Goal: Task Accomplishment & Management: Manage account settings

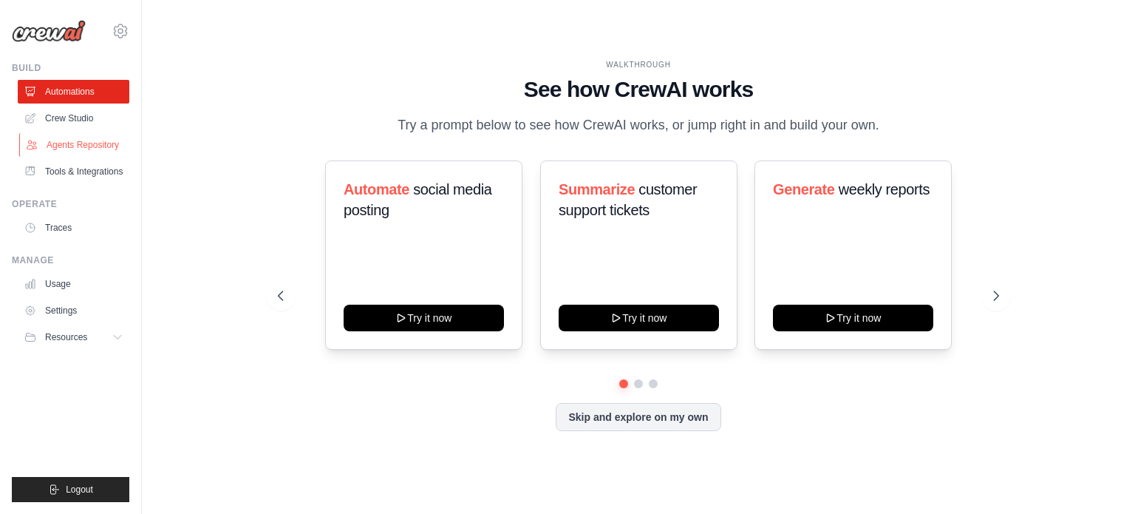
click at [86, 150] on link "Agents Repository" at bounding box center [75, 145] width 112 height 24
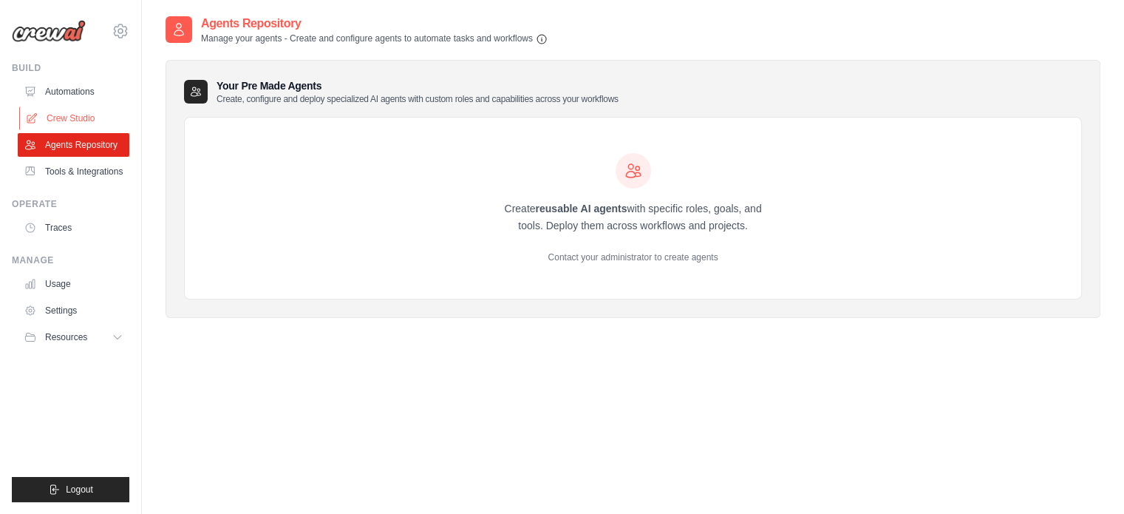
click at [80, 117] on link "Crew Studio" at bounding box center [75, 118] width 112 height 24
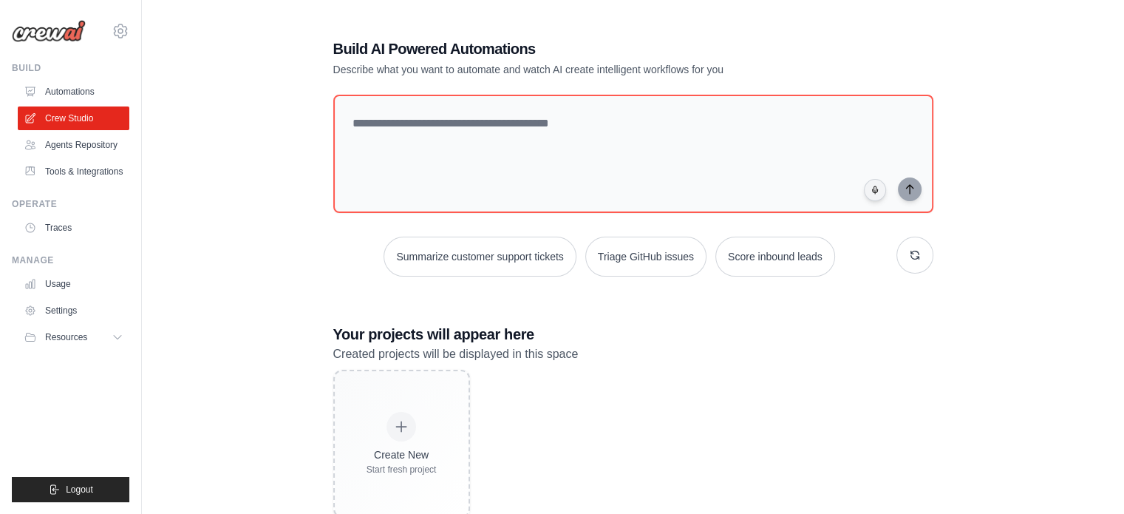
scroll to position [41, 0]
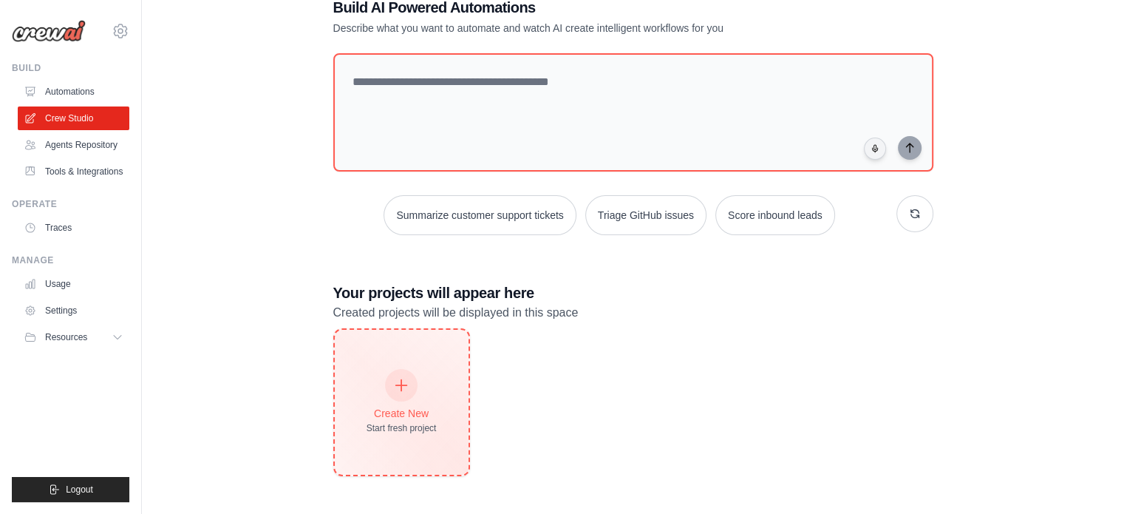
click at [405, 389] on icon at bounding box center [401, 385] width 16 height 16
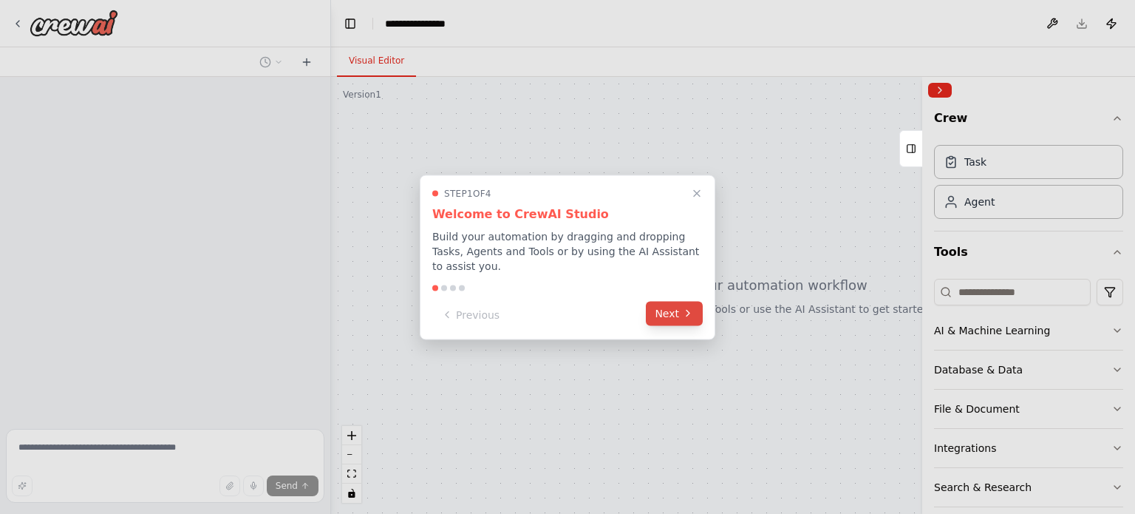
click at [672, 313] on button "Next" at bounding box center [674, 313] width 57 height 24
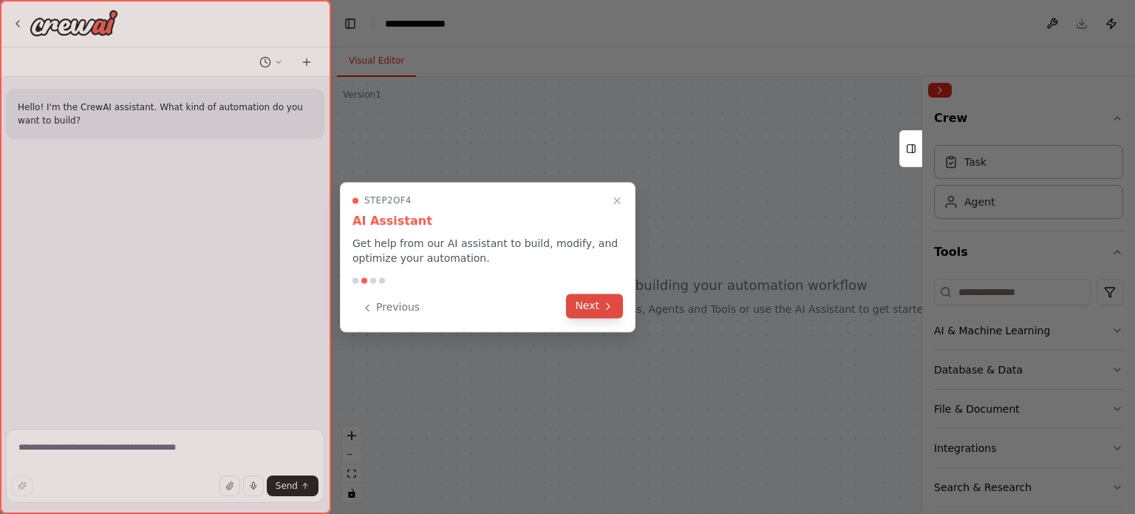
click at [612, 310] on icon at bounding box center [608, 306] width 12 height 12
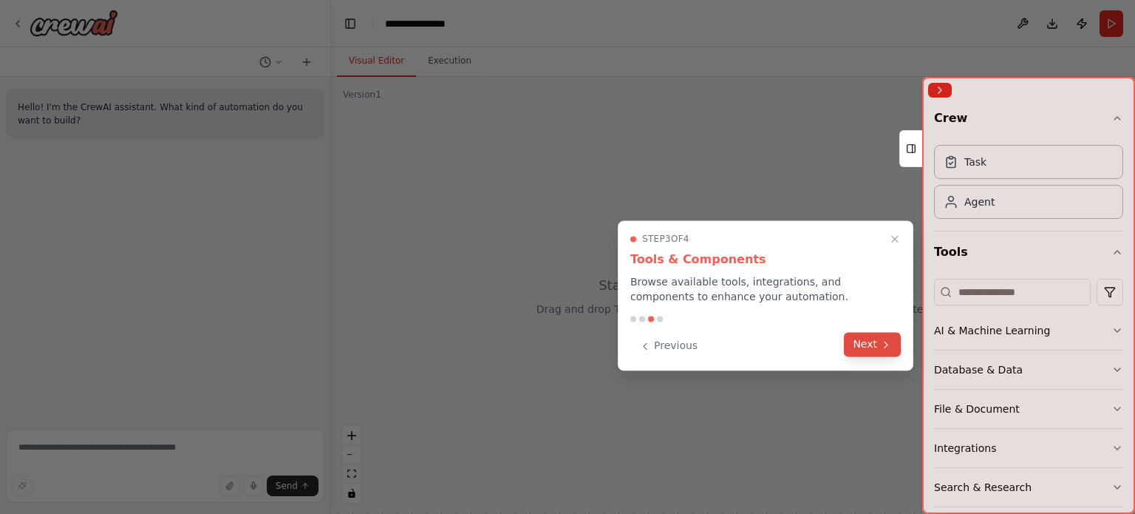
click at [874, 341] on button "Next" at bounding box center [872, 344] width 57 height 24
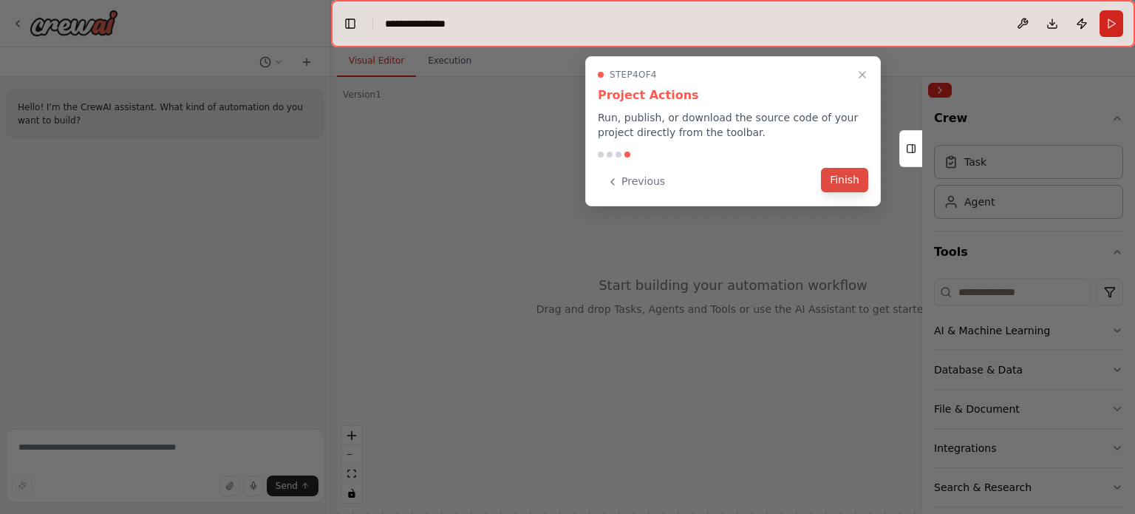
click at [838, 180] on button "Finish" at bounding box center [844, 180] width 47 height 24
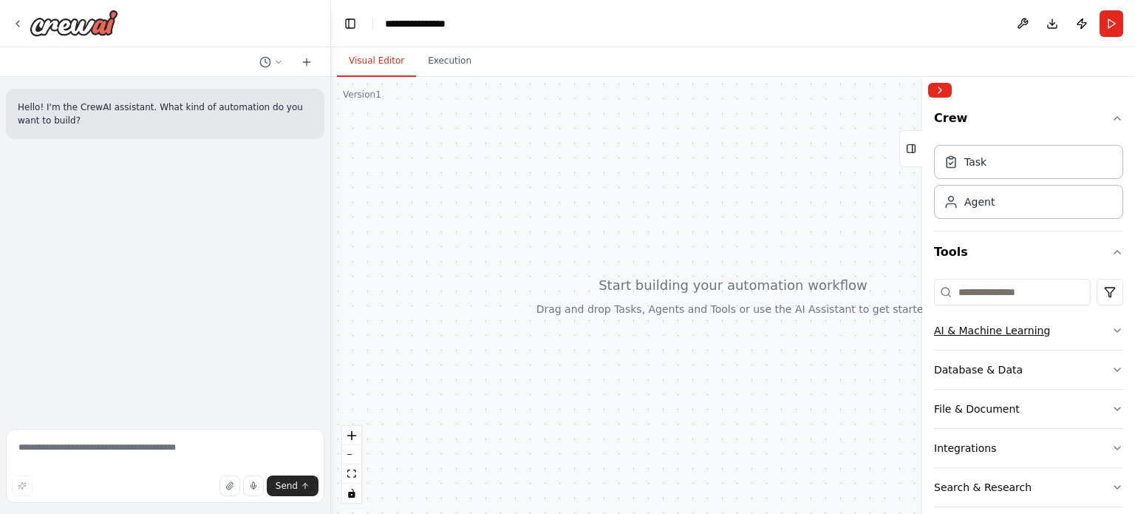
click at [1111, 333] on icon "button" at bounding box center [1117, 330] width 12 height 12
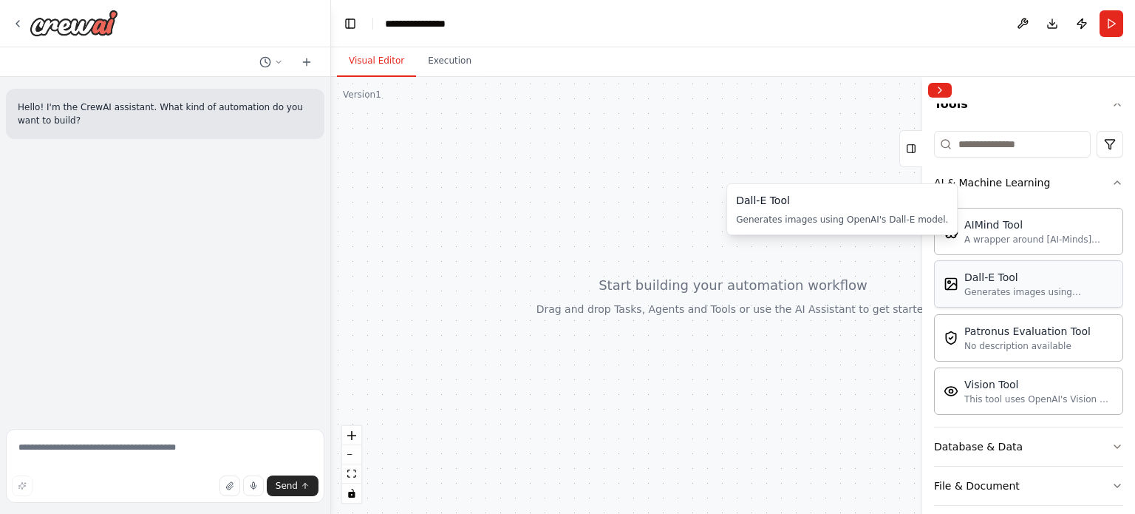
scroll to position [296, 0]
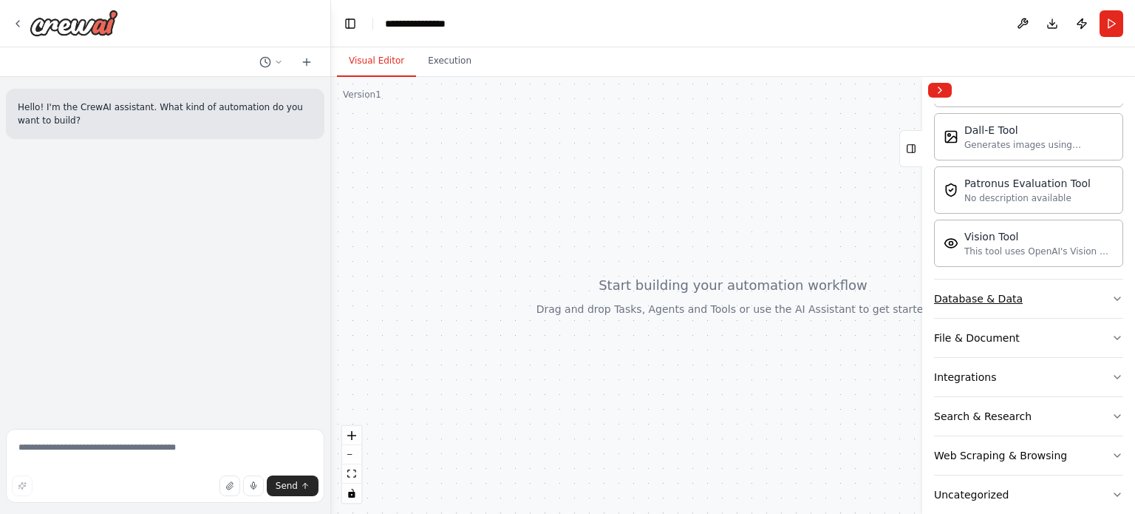
click at [1050, 287] on button "Database & Data" at bounding box center [1028, 298] width 189 height 38
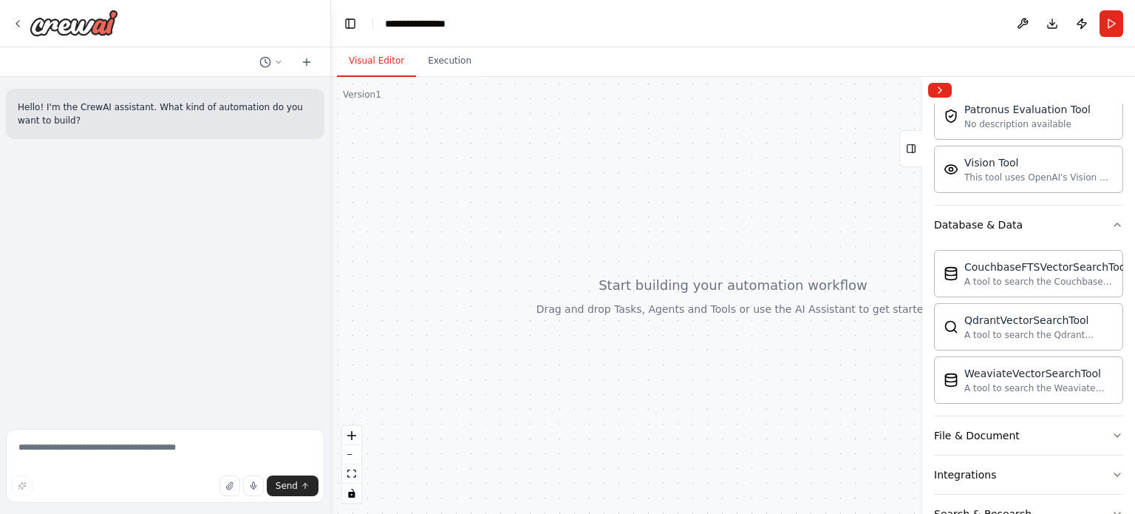
scroll to position [488, 0]
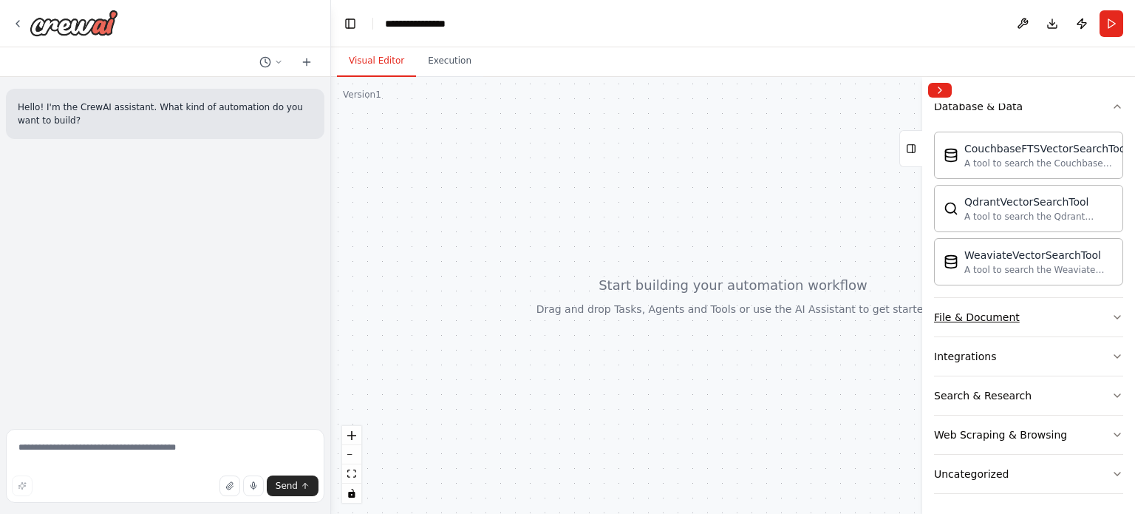
click at [1058, 319] on button "File & Document" at bounding box center [1028, 317] width 189 height 38
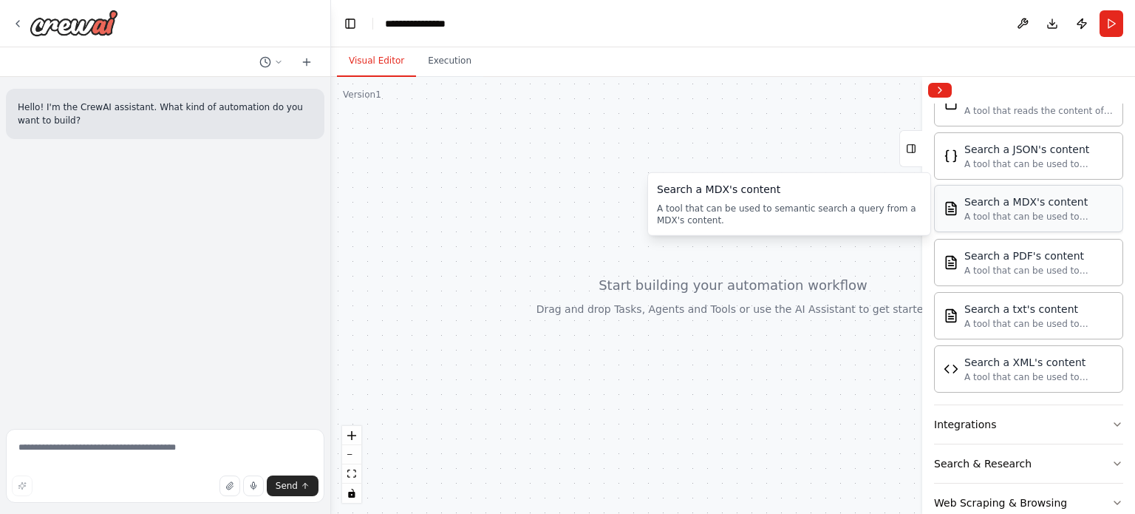
scroll to position [922, 0]
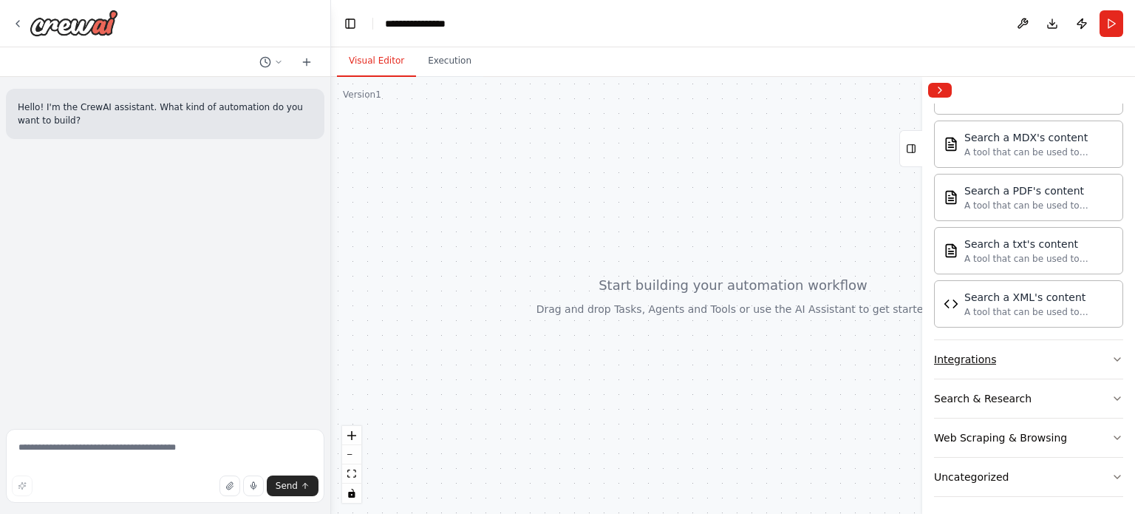
click at [1091, 357] on button "Integrations" at bounding box center [1028, 359] width 189 height 38
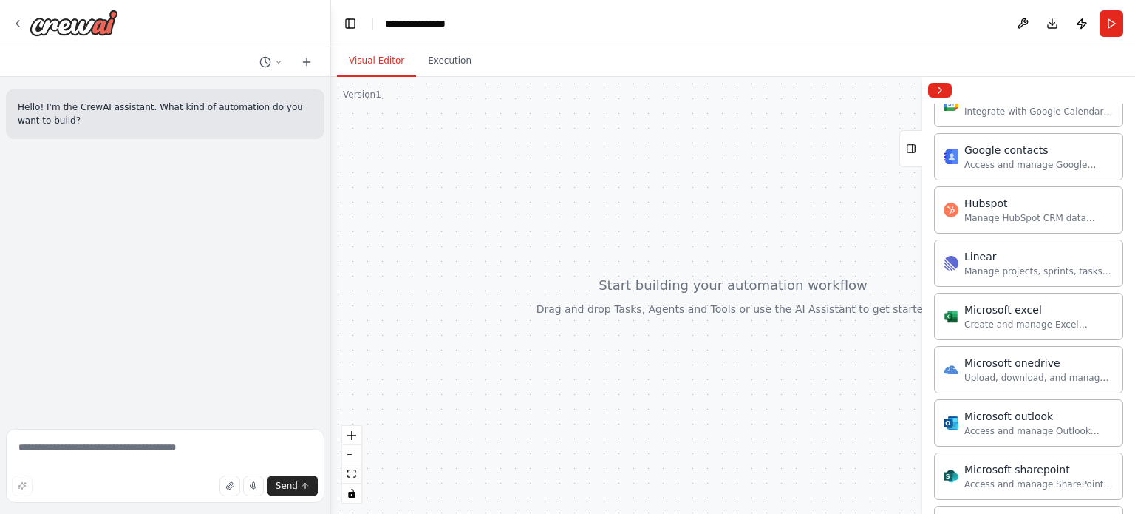
scroll to position [1833, 0]
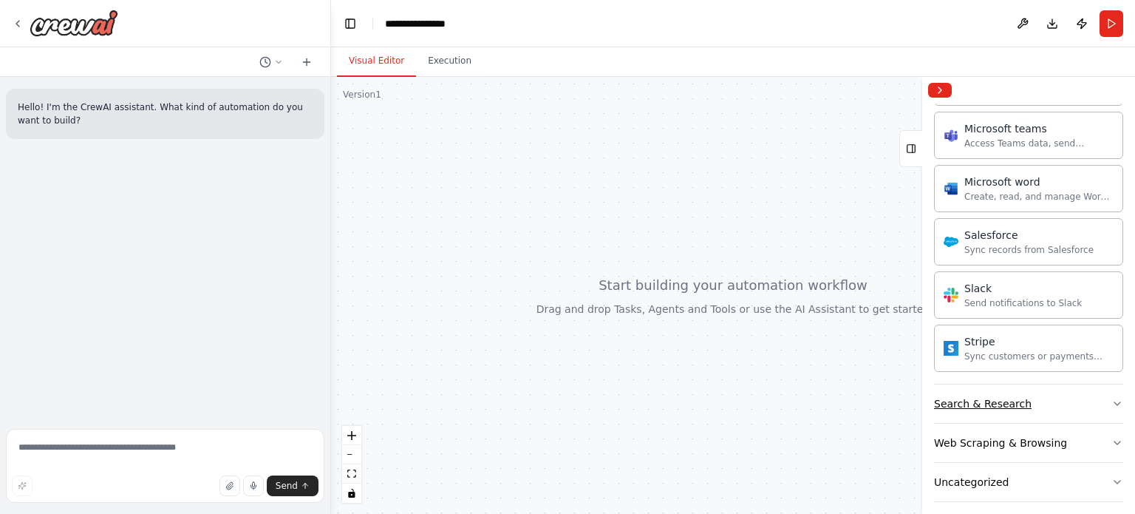
click at [1098, 391] on button "Search & Research" at bounding box center [1028, 403] width 189 height 38
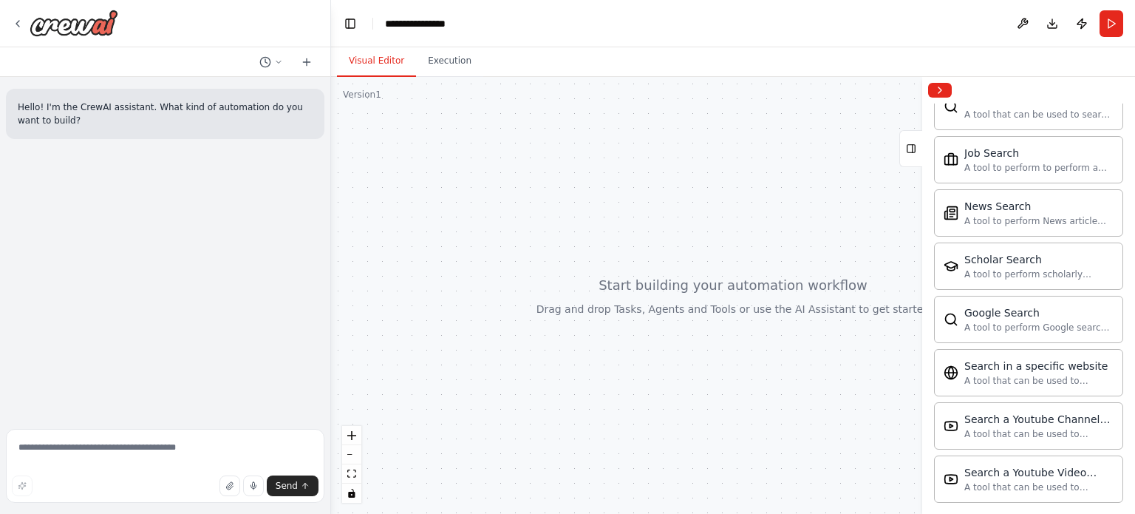
scroll to position [2586, 0]
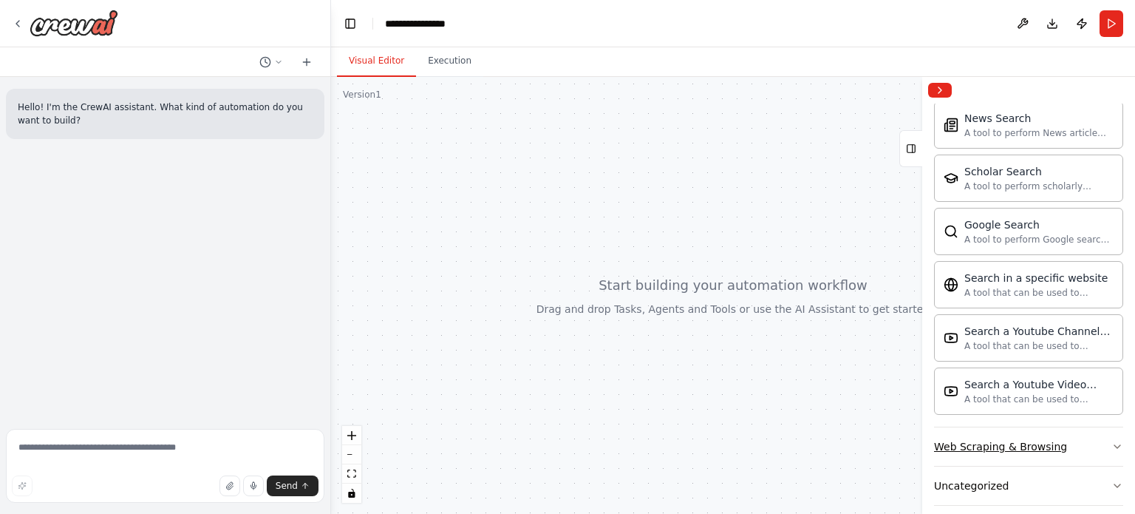
click at [1091, 427] on button "Web Scraping & Browsing" at bounding box center [1028, 446] width 189 height 38
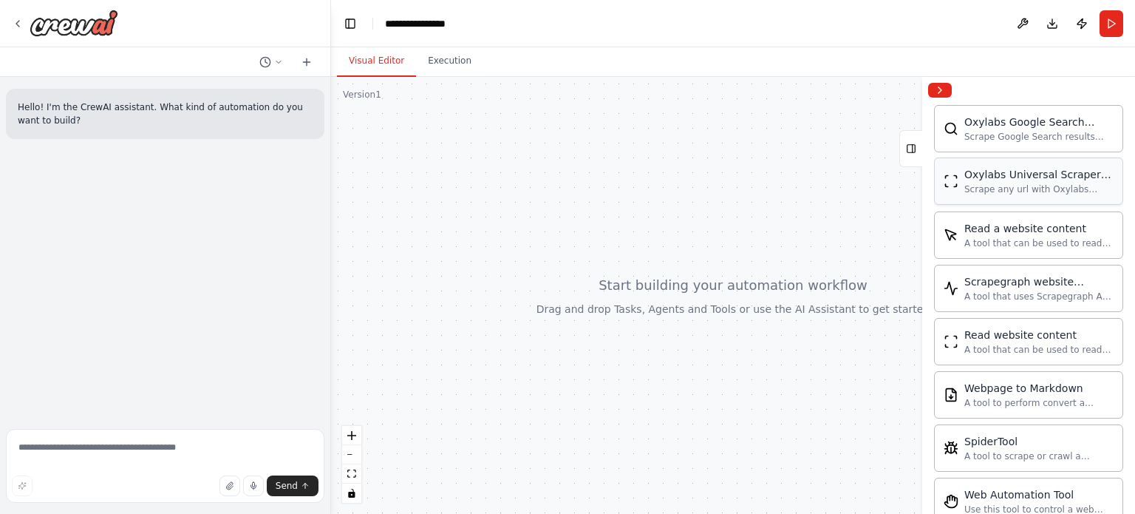
scroll to position [3392, 0]
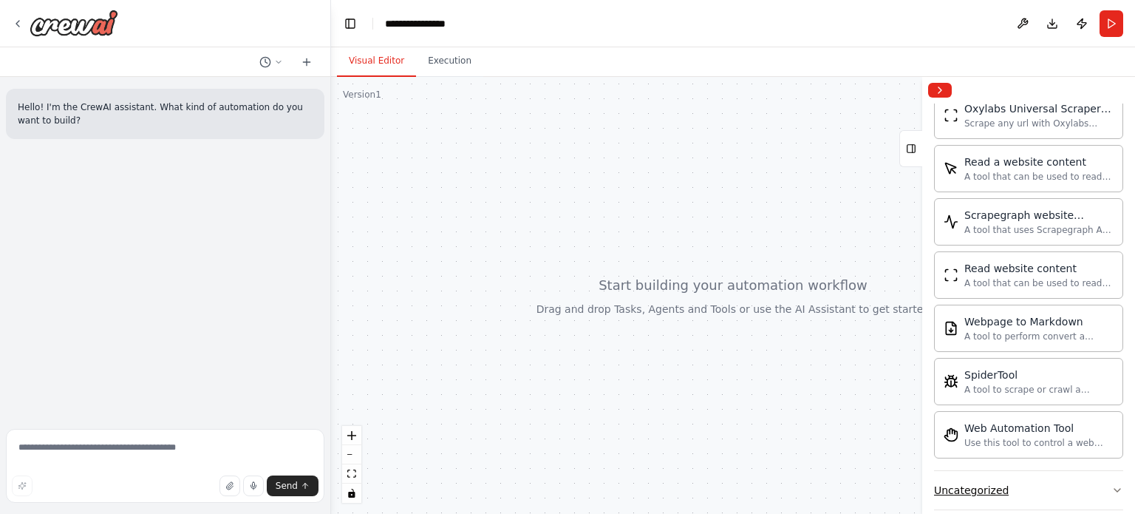
click at [1069, 472] on button "Uncategorized" at bounding box center [1028, 490] width 189 height 38
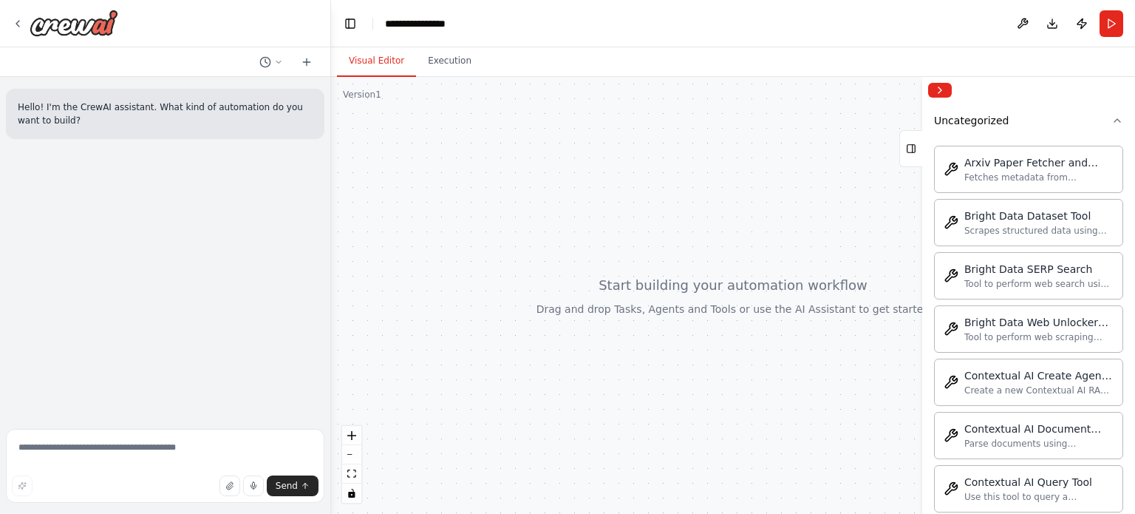
scroll to position [3835, 0]
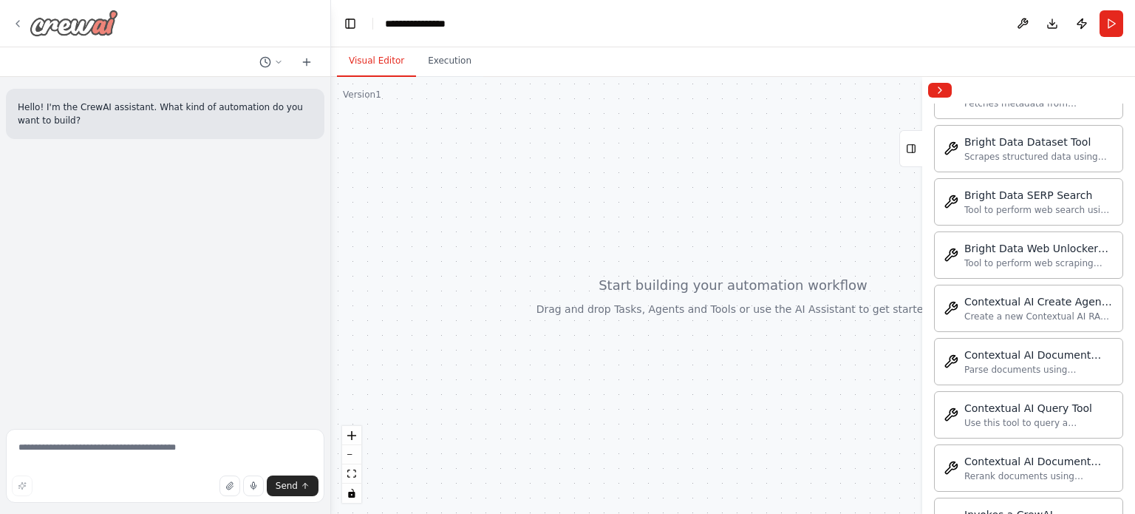
click at [21, 19] on icon at bounding box center [18, 24] width 12 height 12
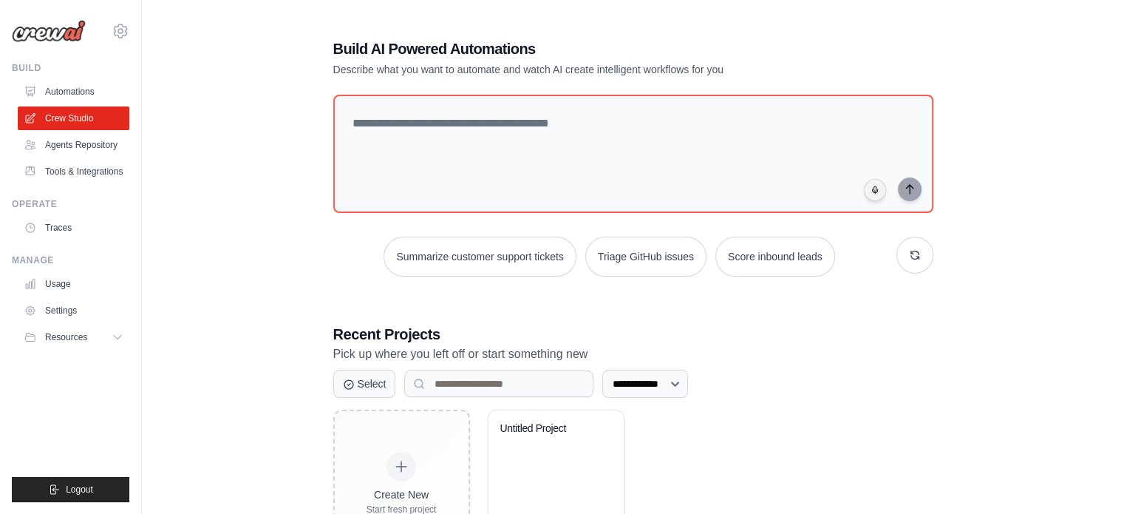
scroll to position [81, 0]
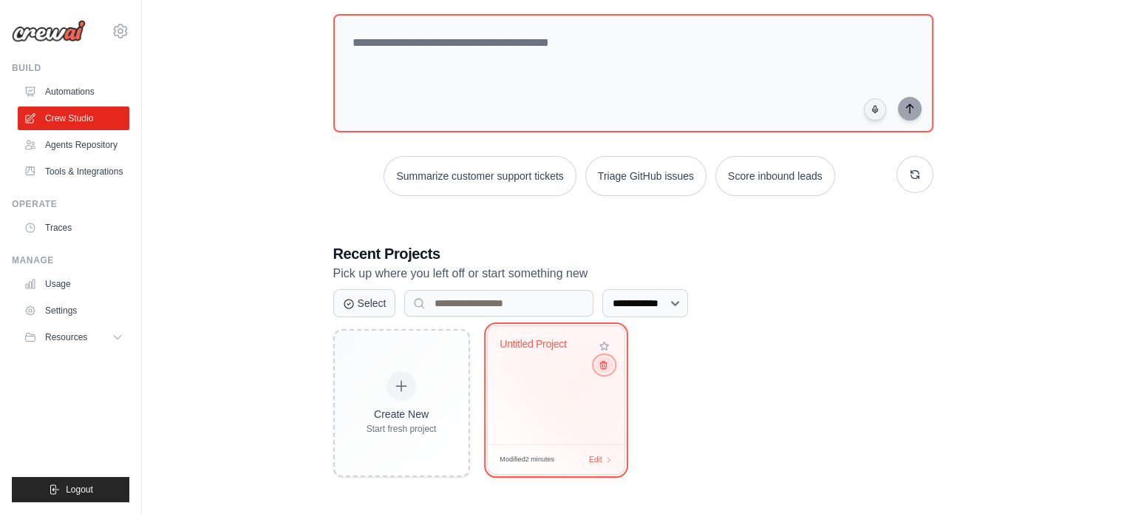
click at [604, 364] on icon at bounding box center [603, 364] width 7 height 7
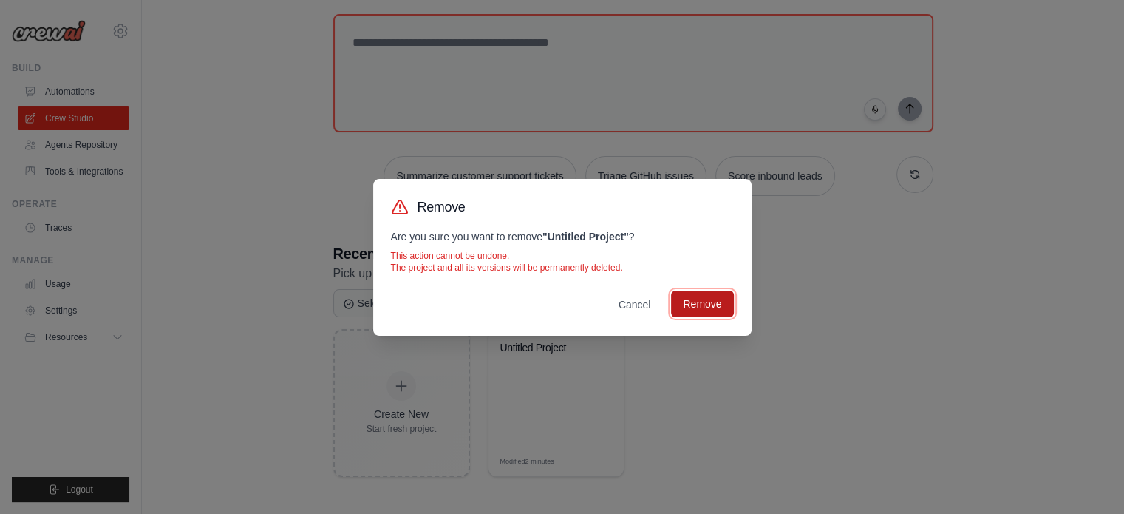
click at [706, 304] on button "Remove" at bounding box center [702, 303] width 62 height 27
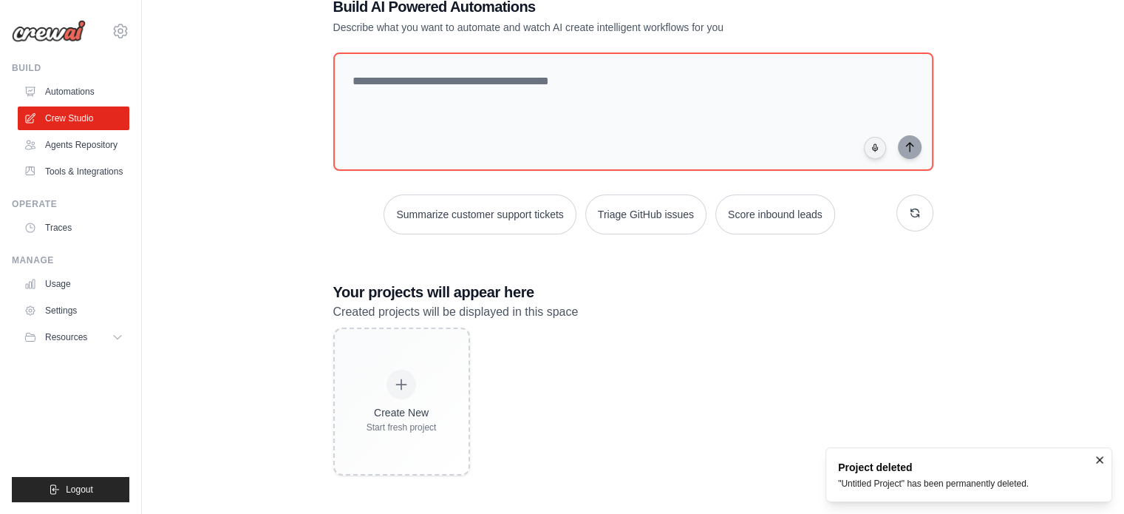
scroll to position [41, 0]
click at [61, 314] on link "Settings" at bounding box center [75, 311] width 112 height 24
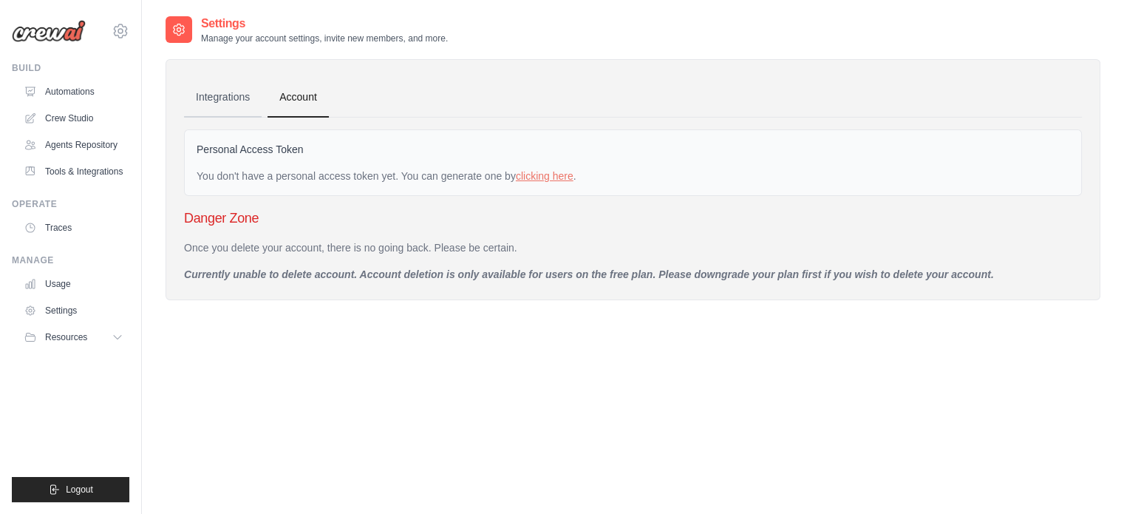
click at [226, 106] on link "Integrations" at bounding box center [223, 98] width 78 height 40
click at [215, 97] on link "Integrations" at bounding box center [223, 98] width 78 height 40
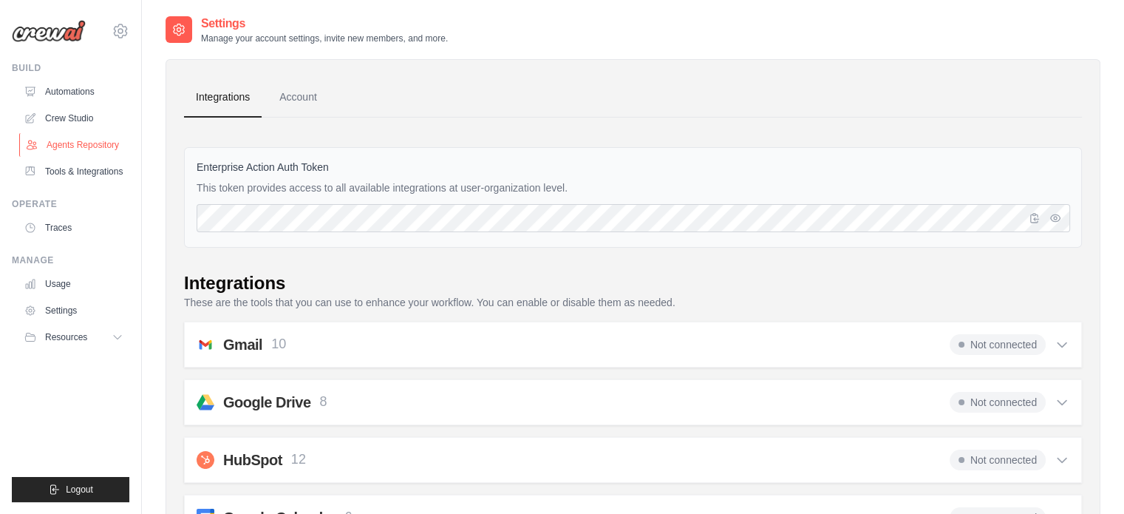
click at [103, 141] on link "Agents Repository" at bounding box center [75, 145] width 112 height 24
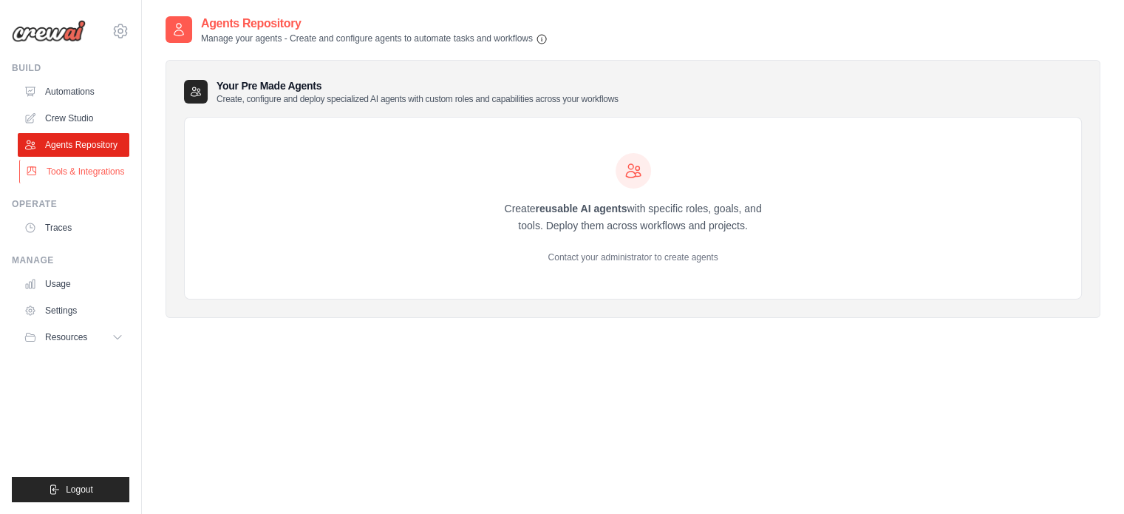
click at [58, 179] on link "Tools & Integrations" at bounding box center [75, 172] width 112 height 24
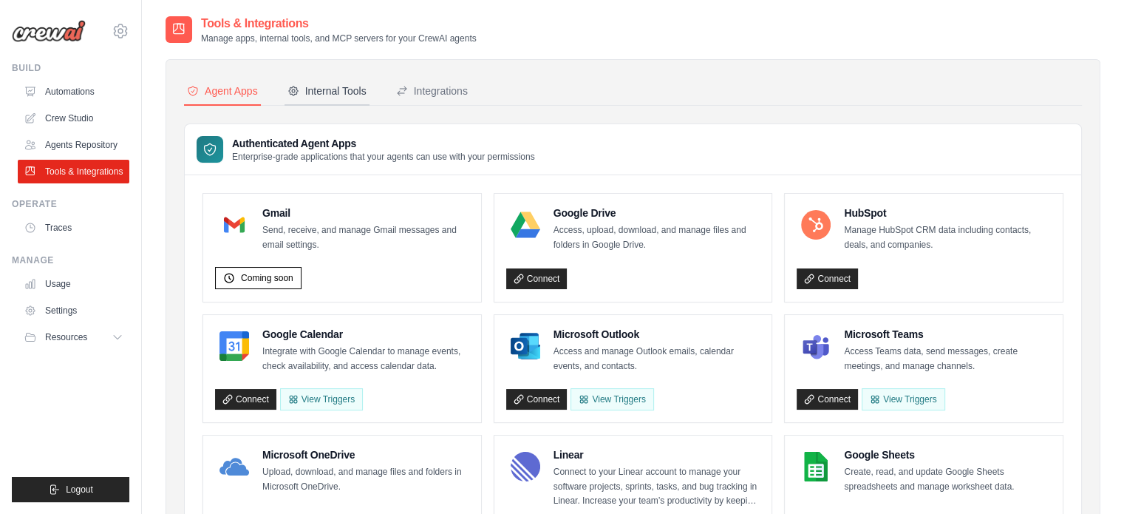
click at [339, 89] on div "Internal Tools" at bounding box center [326, 91] width 79 height 15
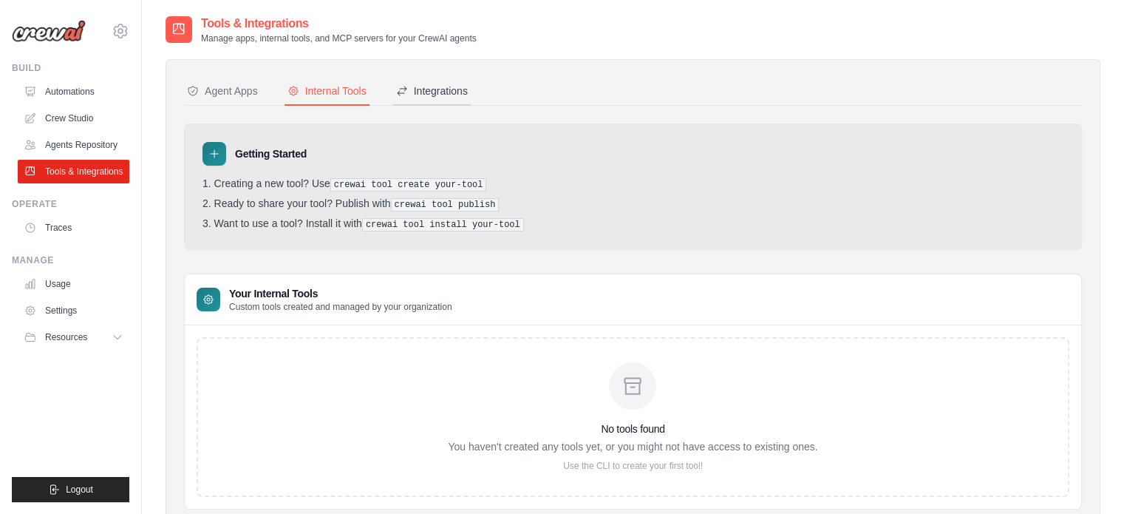
click at [435, 84] on div "Integrations" at bounding box center [432, 91] width 72 height 15
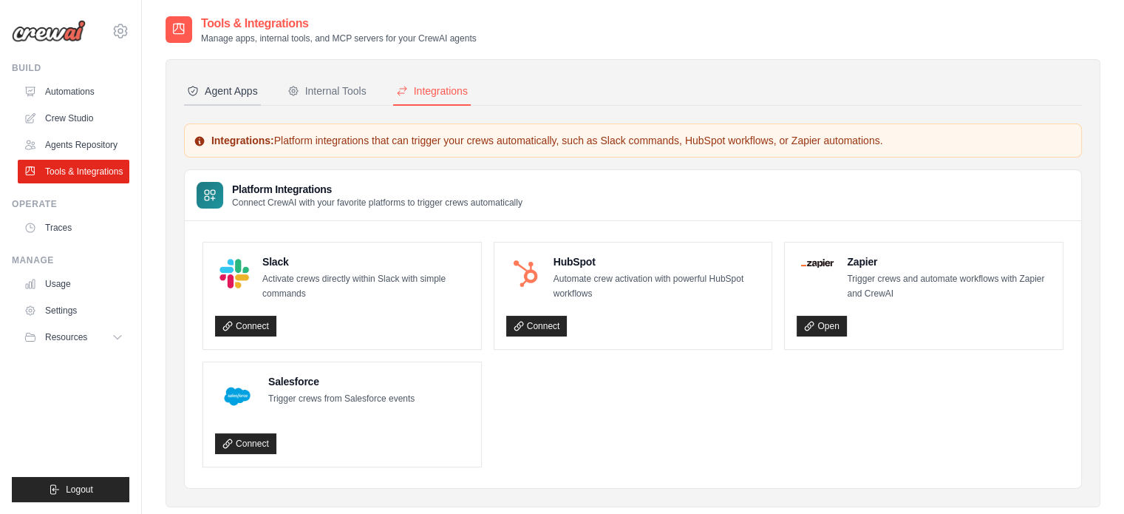
click at [226, 80] on button "Agent Apps" at bounding box center [222, 92] width 77 height 28
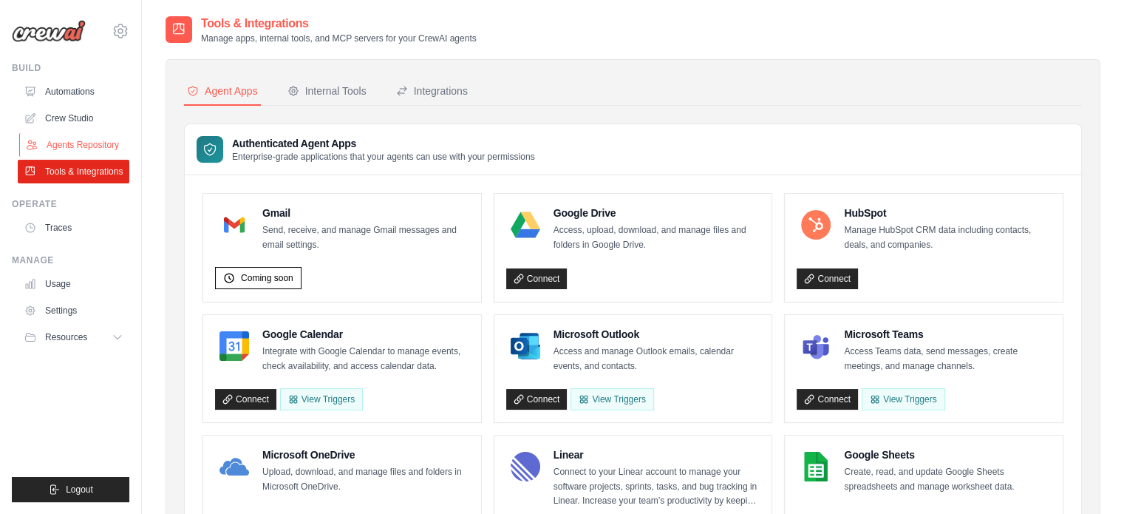
click at [80, 142] on link "Agents Repository" at bounding box center [75, 145] width 112 height 24
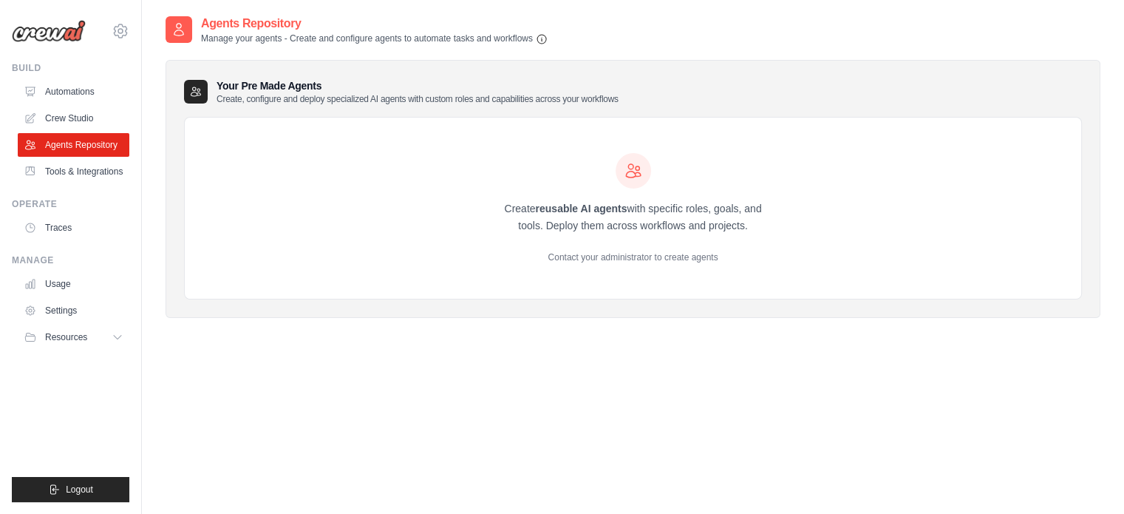
click at [83, 121] on link "Crew Studio" at bounding box center [74, 118] width 112 height 24
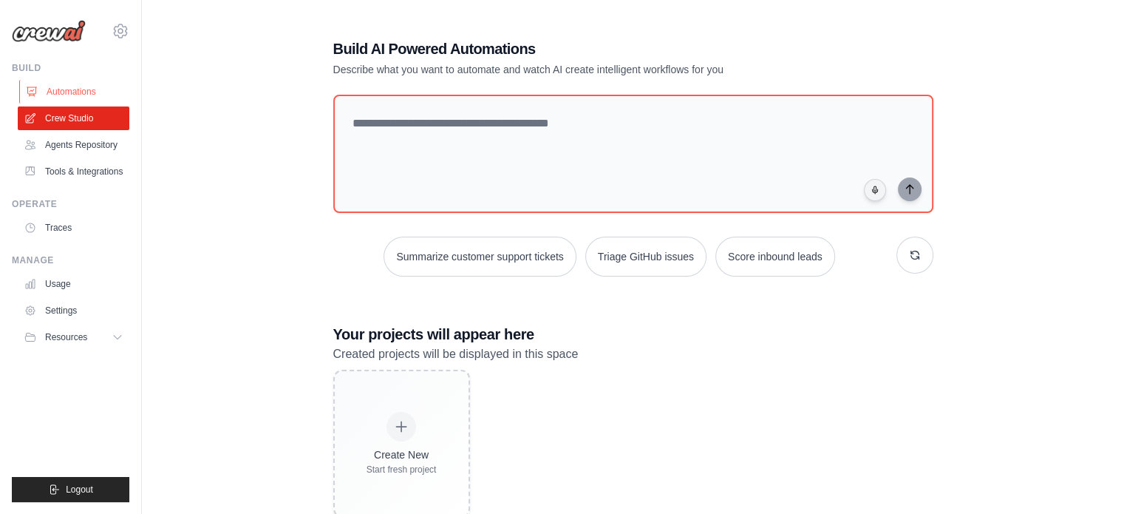
click at [65, 95] on link "Automations" at bounding box center [75, 92] width 112 height 24
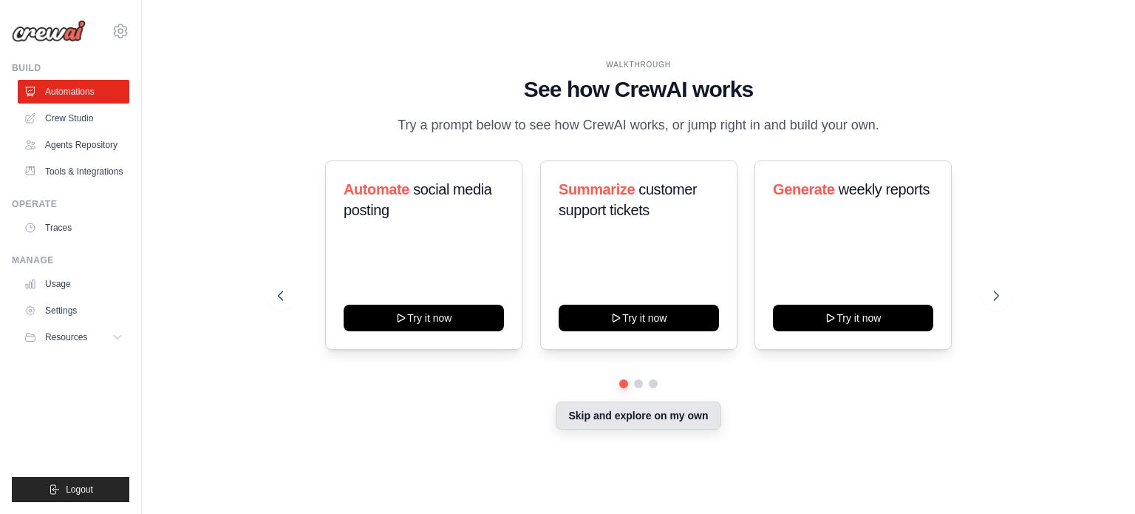
click at [668, 417] on button "Skip and explore on my own" at bounding box center [638, 415] width 165 height 28
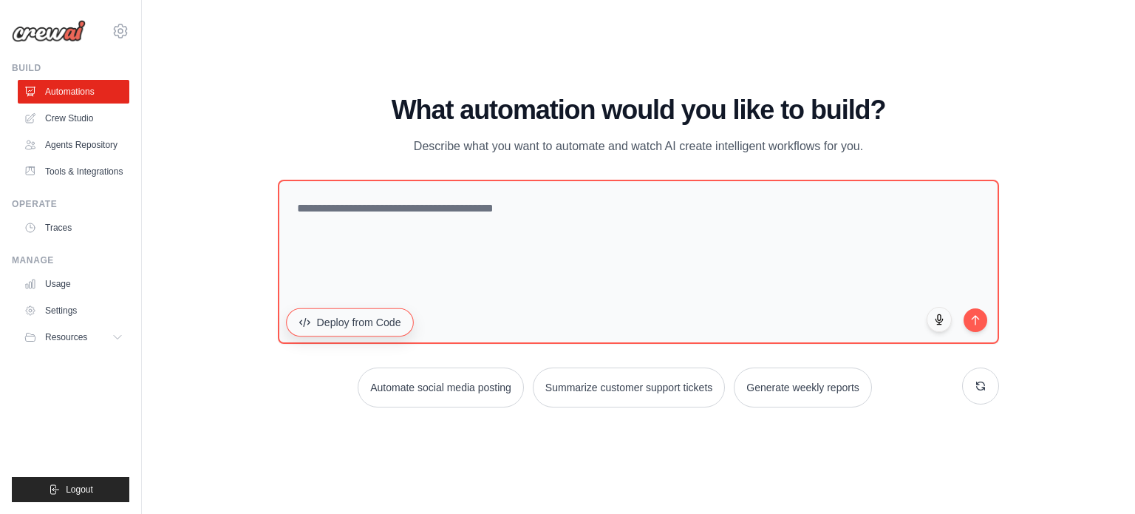
click at [352, 317] on button "Deploy from Code" at bounding box center [350, 321] width 128 height 28
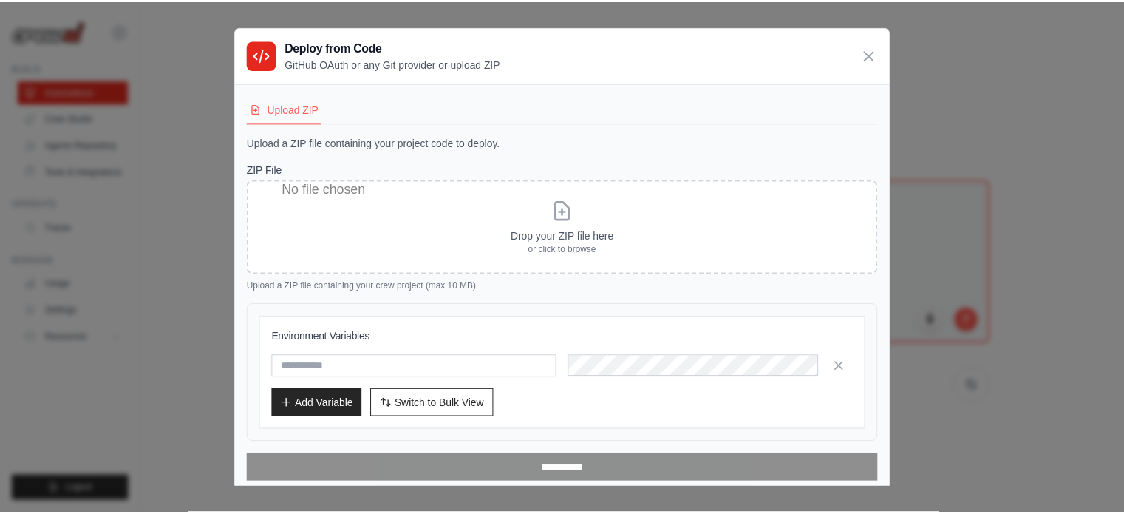
scroll to position [4, 0]
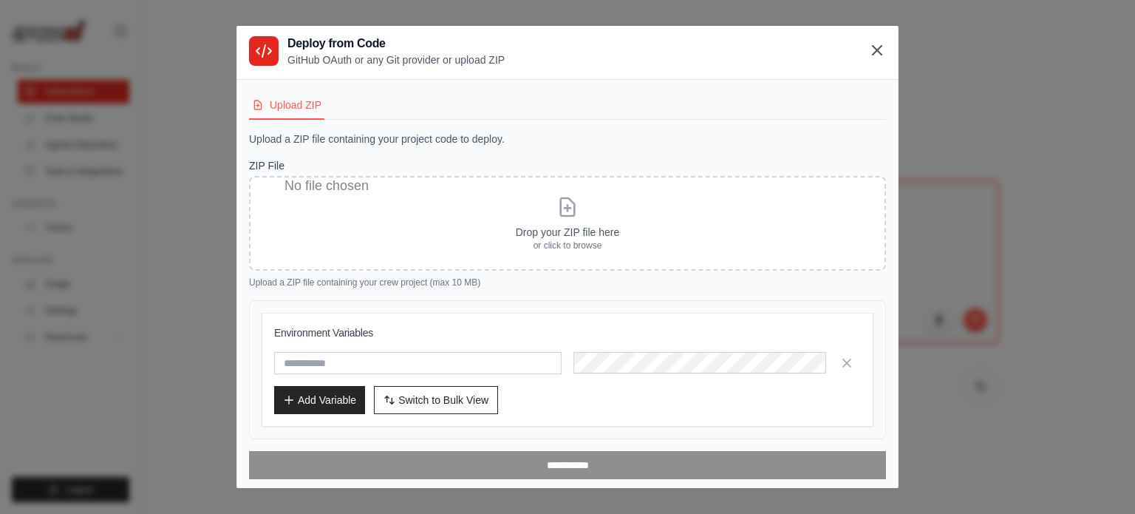
click at [873, 49] on icon at bounding box center [877, 50] width 9 height 9
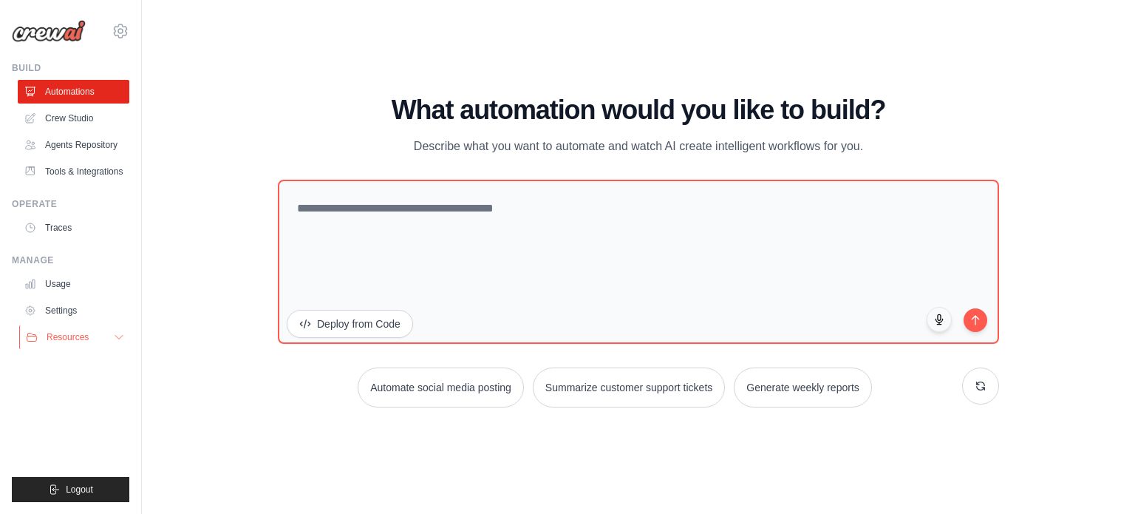
click at [107, 335] on button "Resources" at bounding box center [75, 337] width 112 height 24
click at [63, 341] on span "Resources" at bounding box center [68, 337] width 42 height 12
click at [49, 286] on link "Usage" at bounding box center [75, 284] width 112 height 24
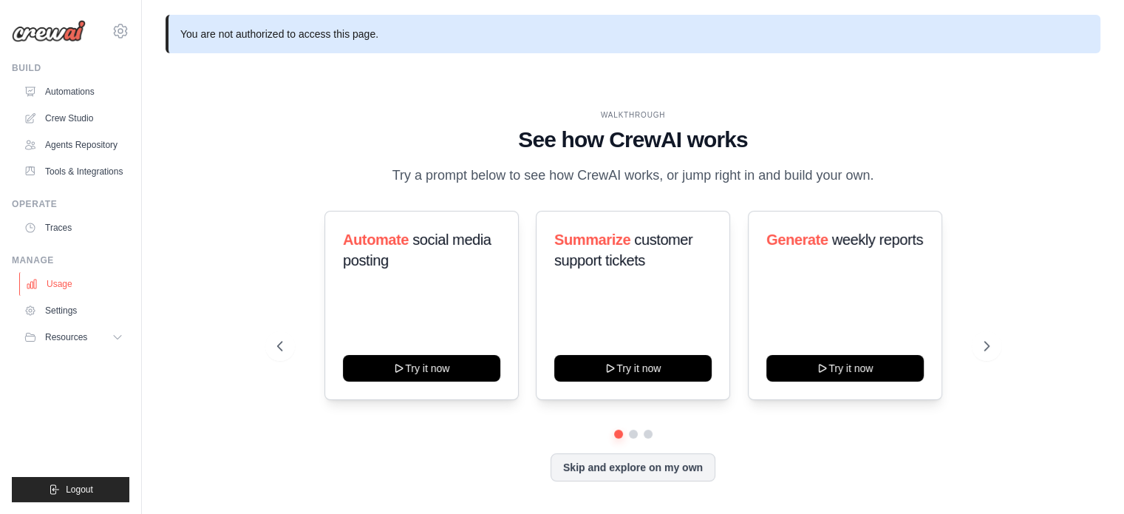
click at [69, 286] on link "Usage" at bounding box center [75, 284] width 112 height 24
click at [56, 306] on link "Settings" at bounding box center [74, 311] width 112 height 24
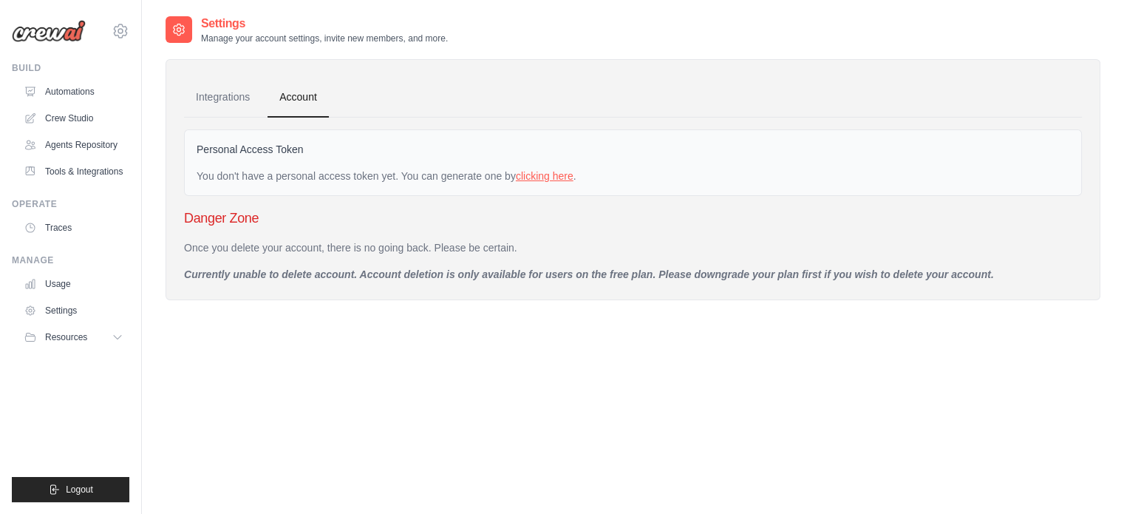
click at [562, 177] on link "clicking here" at bounding box center [545, 176] width 58 height 12
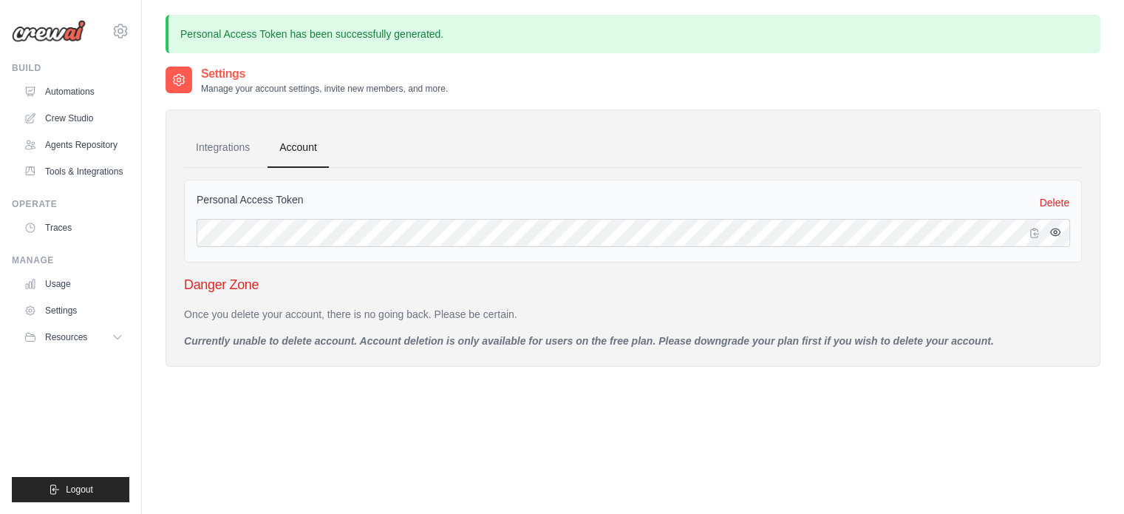
click at [1053, 235] on icon "button" at bounding box center [1055, 232] width 12 height 12
